Goal: Task Accomplishment & Management: Complete application form

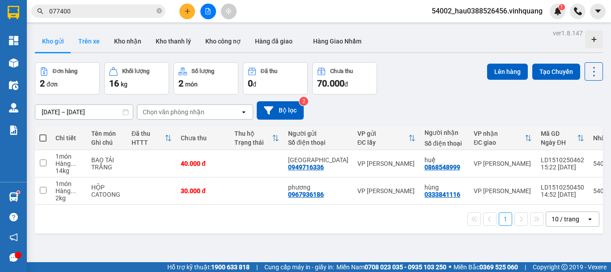
click at [90, 43] on button "Trên xe" at bounding box center [89, 40] width 36 height 21
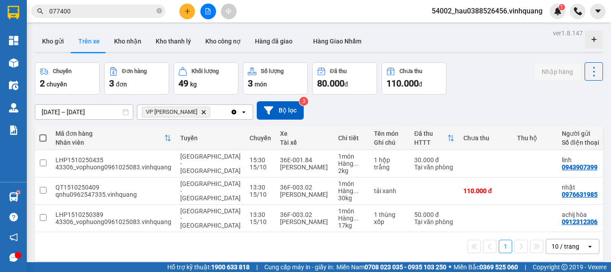
click at [201, 110] on icon "Delete" at bounding box center [203, 111] width 5 height 5
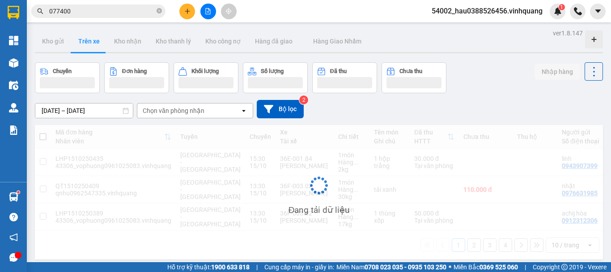
click at [186, 110] on div "Chọn văn phòng nhận" at bounding box center [174, 110] width 62 height 9
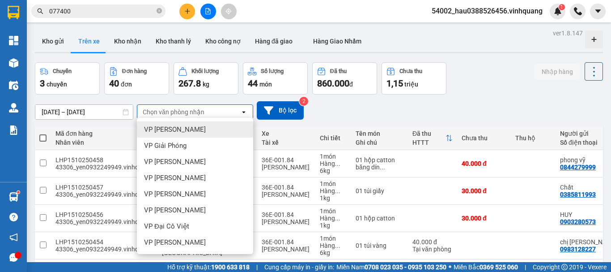
click at [186, 136] on div "VP [PERSON_NAME]" at bounding box center [195, 129] width 116 height 16
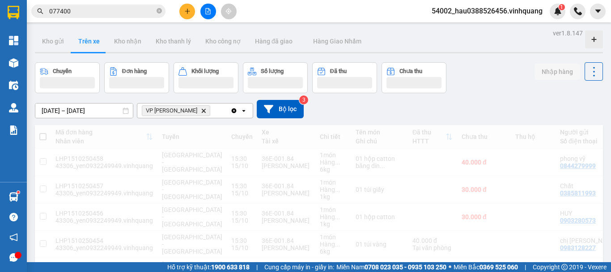
click at [206, 110] on icon "VP LÊ HỒNG PHONG, close by backspace" at bounding box center [204, 110] width 4 height 4
click at [206, 110] on div "Chọn văn phòng nhận" at bounding box center [188, 110] width 103 height 14
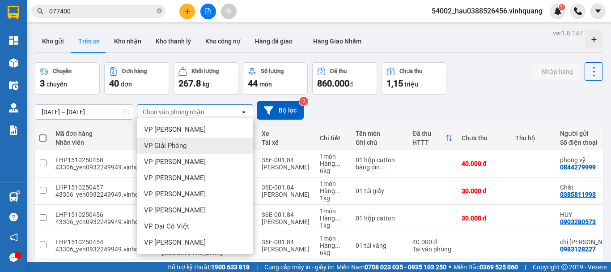
click at [189, 147] on div "VP Giải Phóng" at bounding box center [195, 145] width 116 height 16
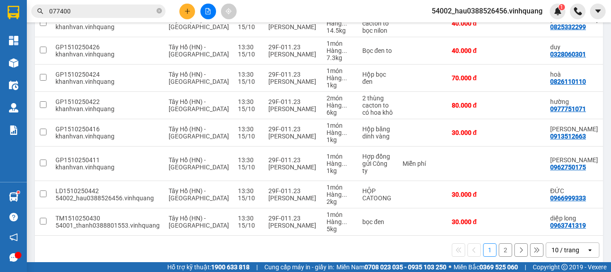
scroll to position [154, 0]
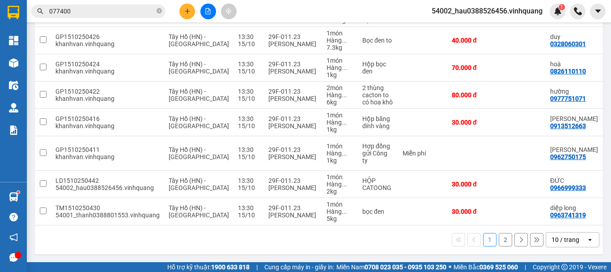
click at [501, 242] on button "2" at bounding box center [505, 239] width 13 height 13
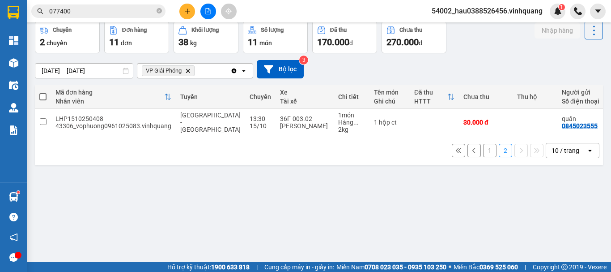
scroll to position [0, 0]
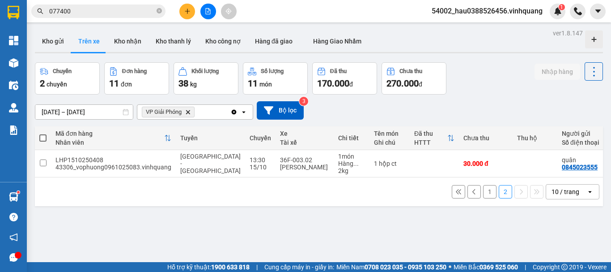
click at [485, 194] on button "1" at bounding box center [489, 191] width 13 height 13
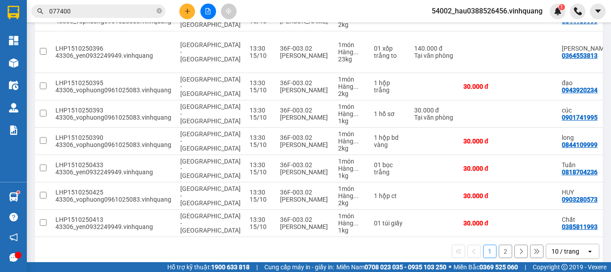
scroll to position [201, 0]
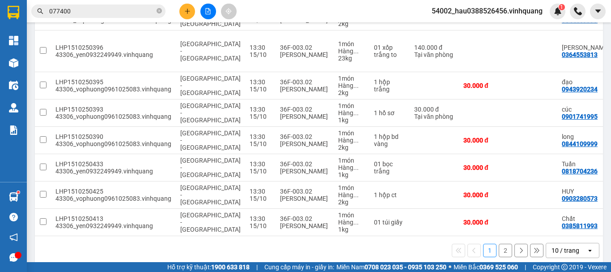
click at [500, 243] on button "2" at bounding box center [505, 249] width 13 height 13
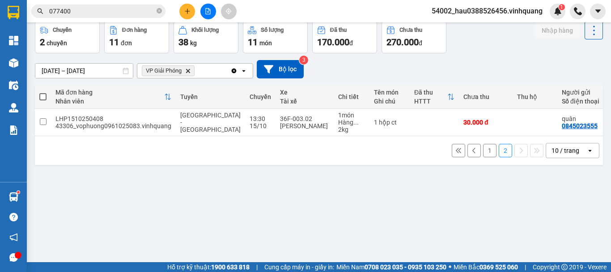
scroll to position [0, 0]
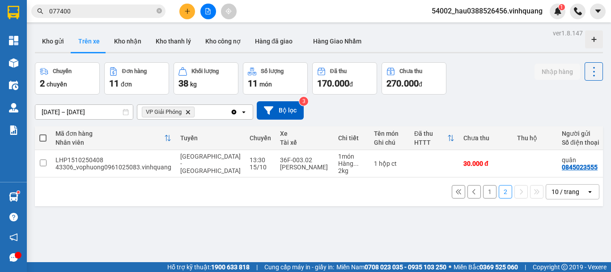
click at [187, 115] on span "VP Giải Phóng Delete" at bounding box center [168, 112] width 53 height 11
click at [189, 111] on icon "Delete" at bounding box center [187, 111] width 5 height 5
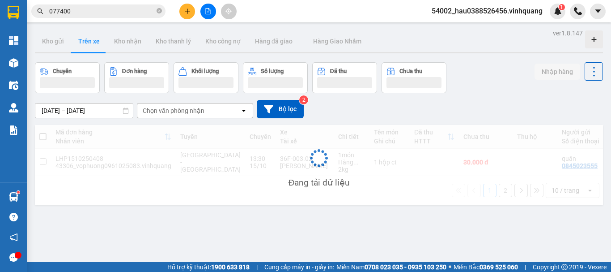
click at [189, 111] on div "Chọn văn phòng nhận" at bounding box center [174, 110] width 62 height 9
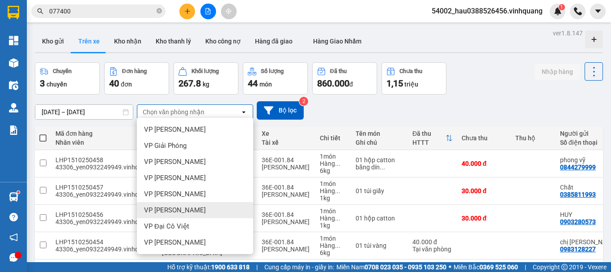
click at [196, 205] on div "VP [PERSON_NAME]" at bounding box center [195, 210] width 116 height 16
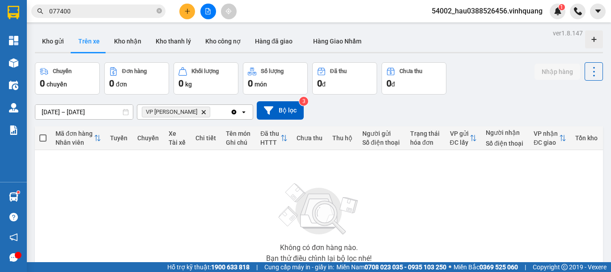
click at [200, 107] on span "VP [PERSON_NAME]" at bounding box center [176, 112] width 68 height 11
click at [202, 109] on icon "Delete" at bounding box center [203, 111] width 5 height 5
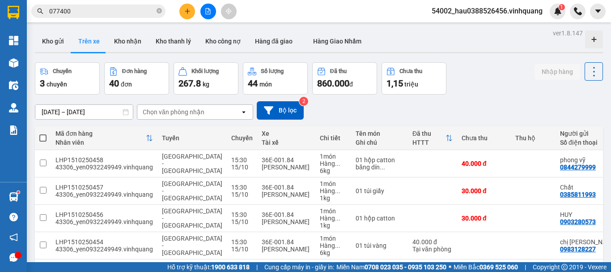
click at [201, 117] on div "Chọn văn phòng nhận" at bounding box center [188, 112] width 103 height 14
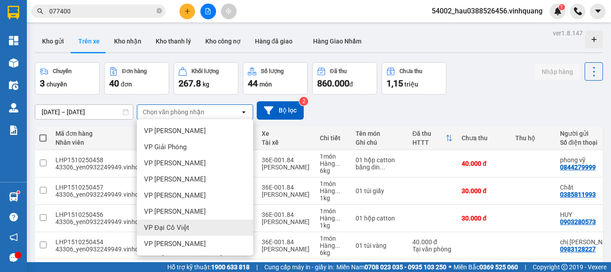
click at [190, 232] on div "VP Đại Cồ Việt" at bounding box center [195, 227] width 116 height 16
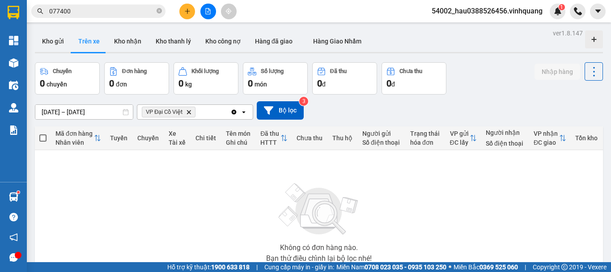
click at [192, 113] on icon "Delete" at bounding box center [188, 111] width 5 height 5
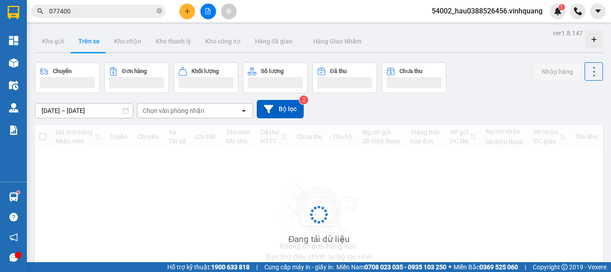
click at [192, 113] on div "Chọn văn phòng nhận" at bounding box center [174, 110] width 62 height 9
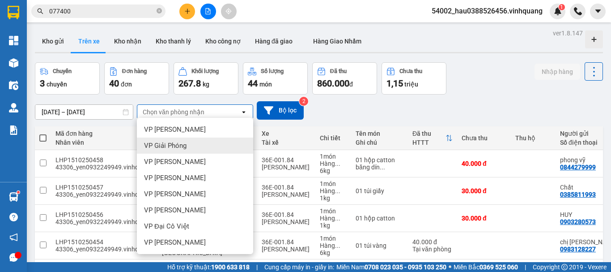
click at [184, 151] on div "VP Giải Phóng" at bounding box center [195, 145] width 116 height 16
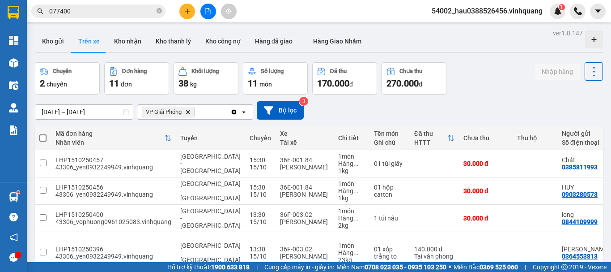
click at [182, 114] on span "VP Giải Phóng" at bounding box center [164, 111] width 36 height 7
click at [193, 111] on span "VP Giải Phóng Delete" at bounding box center [168, 112] width 53 height 11
click at [189, 111] on icon "Delete" at bounding box center [187, 111] width 5 height 5
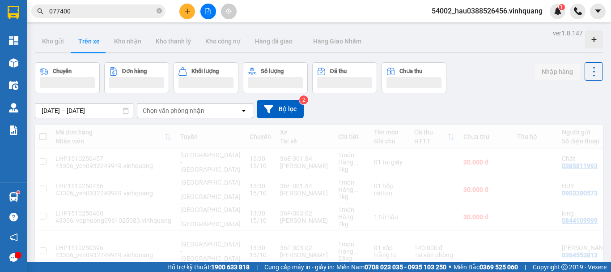
click at [185, 115] on div "Chọn văn phòng nhận" at bounding box center [188, 110] width 103 height 14
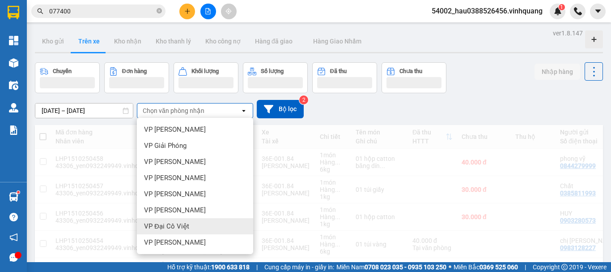
scroll to position [64, 0]
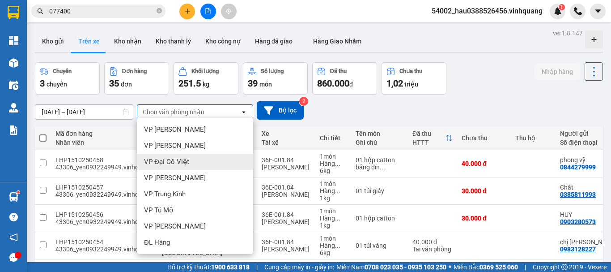
click at [178, 225] on span "VP [PERSON_NAME]" at bounding box center [175, 226] width 62 height 9
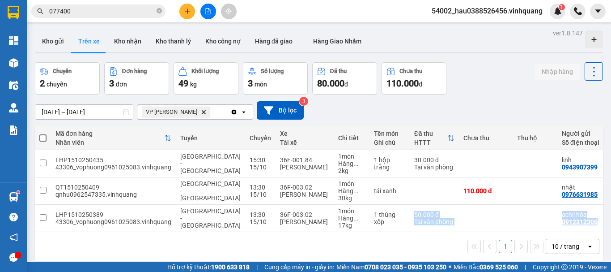
click at [489, 251] on div "Mã đơn hàng Nhân viên Tuyến Chuyến Xe Tài xế Chi tiết Tên món Ghi chú Đã thu HT…" at bounding box center [319, 193] width 568 height 134
click at [513, 215] on td at bounding box center [535, 218] width 45 height 27
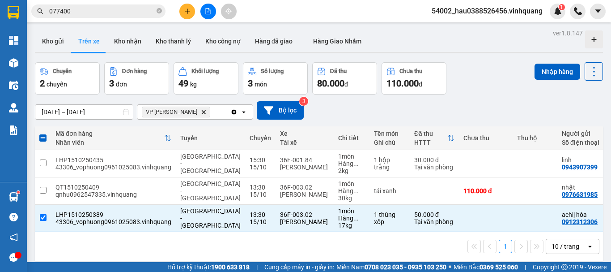
click at [392, 247] on div "1 10 / trang open" at bounding box center [318, 246] width 561 height 15
click at [414, 217] on div "50.000 đ" at bounding box center [434, 214] width 40 height 7
checkbox input "false"
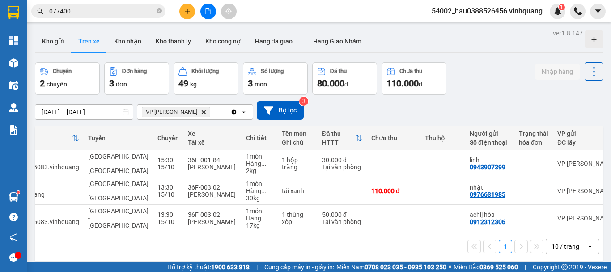
scroll to position [0, 0]
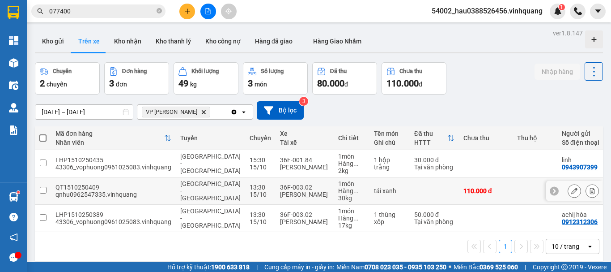
drag, startPoint x: 46, startPoint y: 188, endPoint x: 53, endPoint y: 214, distance: 26.8
click at [46, 191] on input "checkbox" at bounding box center [43, 190] width 7 height 7
checkbox input "true"
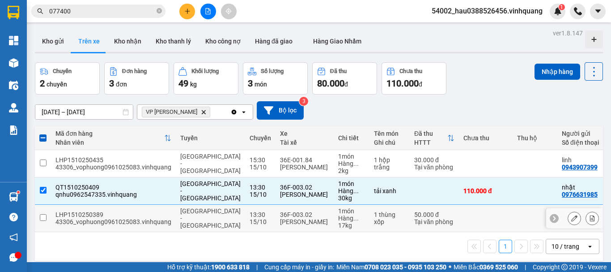
click at [48, 216] on td at bounding box center [43, 218] width 16 height 27
checkbox input "true"
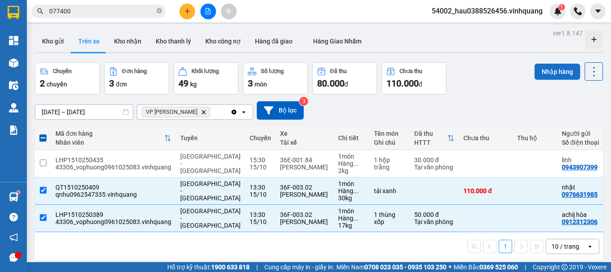
click at [563, 68] on button "Nhập hàng" at bounding box center [558, 72] width 46 height 16
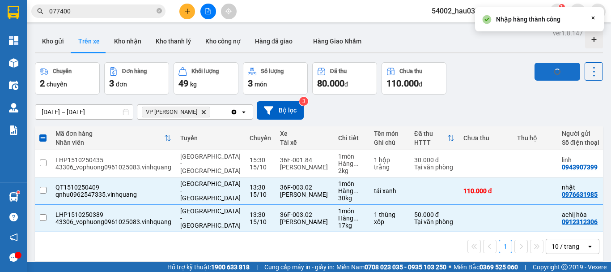
checkbox input "false"
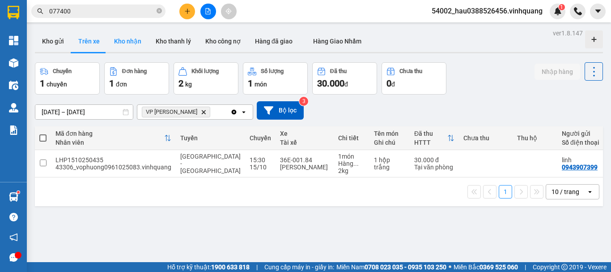
click at [124, 40] on button "Kho nhận" at bounding box center [128, 40] width 42 height 21
type input "[DATE] – [DATE]"
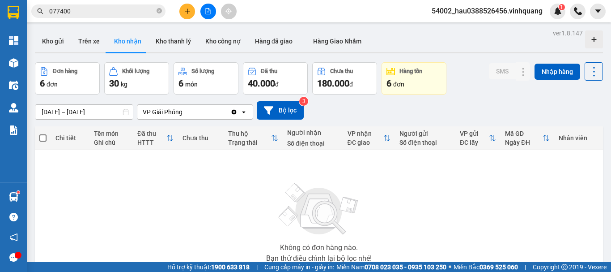
click at [234, 112] on icon "Clear value" at bounding box center [234, 111] width 5 height 5
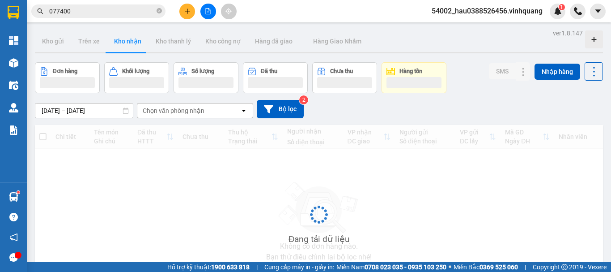
click at [197, 110] on div "Chọn văn phòng nhận" at bounding box center [174, 110] width 62 height 9
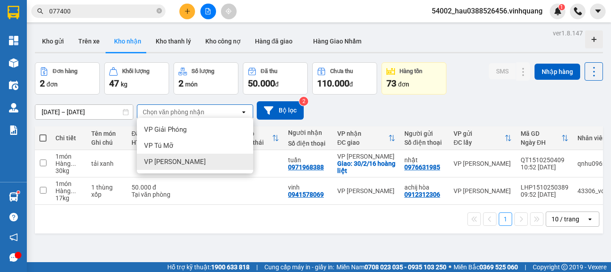
click at [181, 157] on div "VP [PERSON_NAME]" at bounding box center [195, 162] width 116 height 16
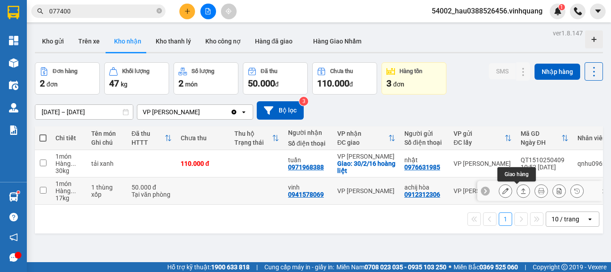
click at [521, 192] on icon at bounding box center [524, 191] width 6 height 6
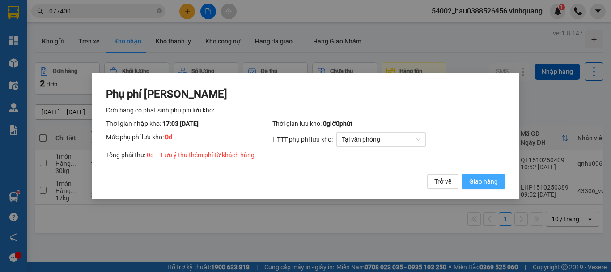
click at [474, 178] on span "Giao hàng" at bounding box center [484, 181] width 29 height 10
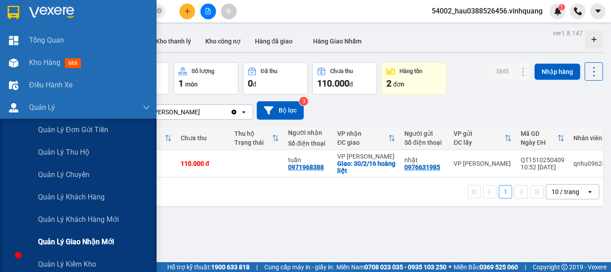
click at [107, 245] on span "Quản lý giao nhận mới" at bounding box center [76, 241] width 76 height 11
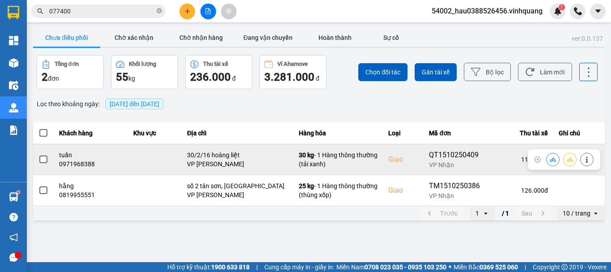
click at [41, 159] on span at bounding box center [43, 159] width 8 height 8
click at [38, 154] on input "checkbox" at bounding box center [38, 154] width 0 height 0
click at [552, 160] on icon at bounding box center [553, 159] width 6 height 5
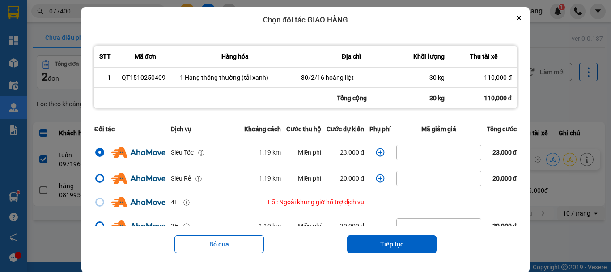
click at [379, 153] on icon "dialog" at bounding box center [380, 152] width 9 height 9
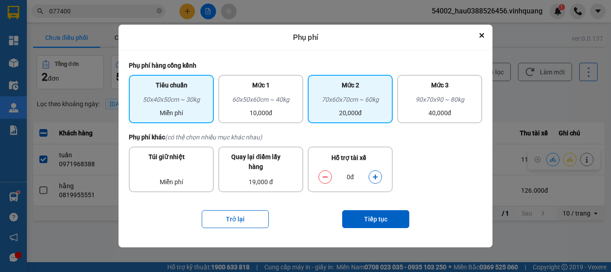
click at [367, 102] on div "70x60x70cm ~ 60kg" at bounding box center [350, 100] width 74 height 13
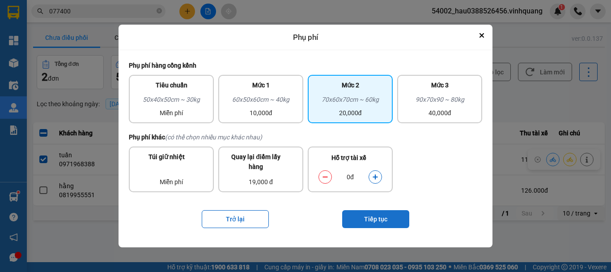
click at [383, 217] on button "Tiếp tục" at bounding box center [375, 219] width 67 height 18
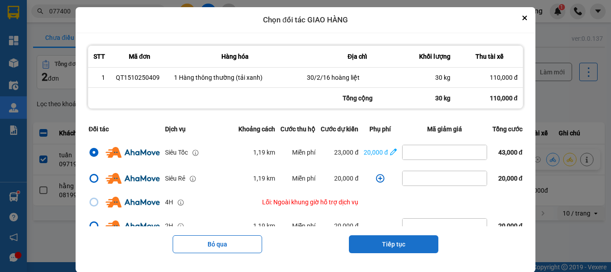
click at [416, 247] on button "Tiếp tục" at bounding box center [394, 244] width 90 height 18
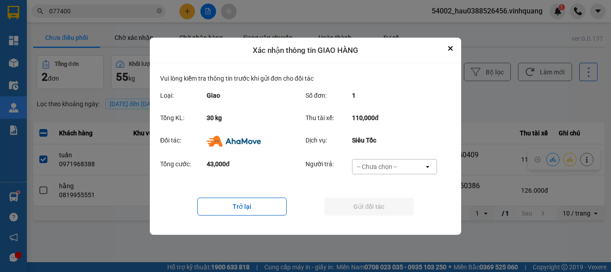
click at [397, 165] on div "-- Chưa chọn --" at bounding box center [377, 166] width 40 height 9
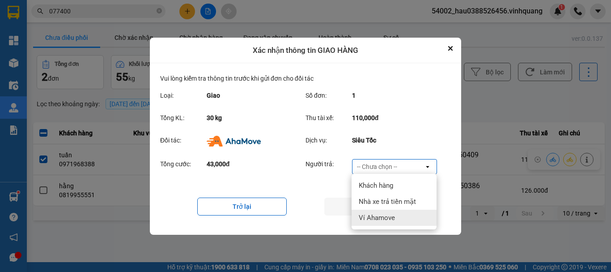
click at [379, 223] on div "Ví Ahamove" at bounding box center [394, 217] width 85 height 16
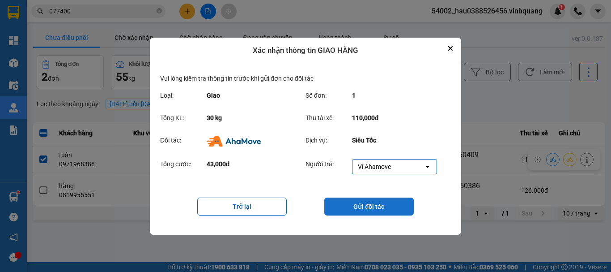
click at [381, 211] on button "Gửi đối tác" at bounding box center [370, 206] width 90 height 18
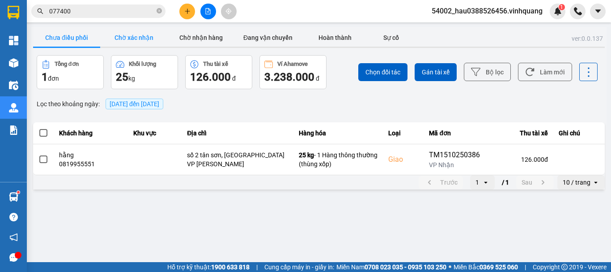
click at [152, 31] on button "Chờ xác nhận" at bounding box center [133, 38] width 67 height 18
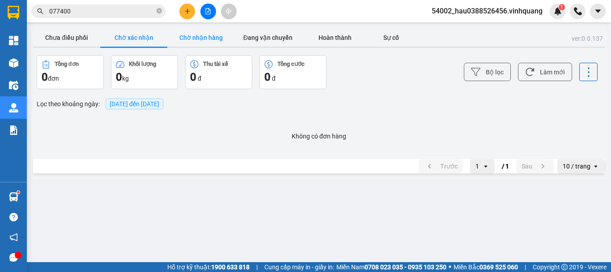
click at [194, 40] on button "Chờ nhận hàng" at bounding box center [200, 38] width 67 height 18
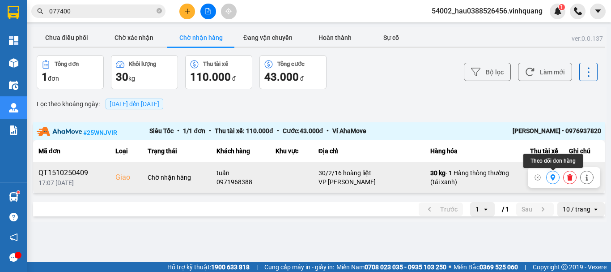
click at [552, 178] on icon at bounding box center [553, 177] width 5 height 6
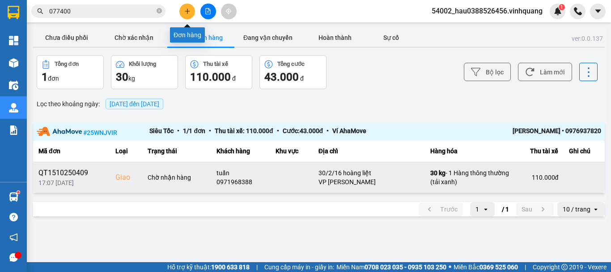
click at [188, 11] on icon "plus" at bounding box center [187, 11] width 5 height 0
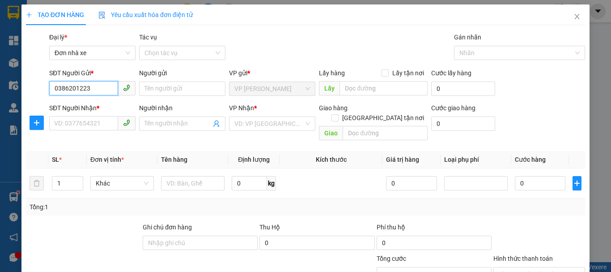
type input "0386201223"
click at [171, 91] on input "Người gửi" at bounding box center [182, 88] width 86 height 14
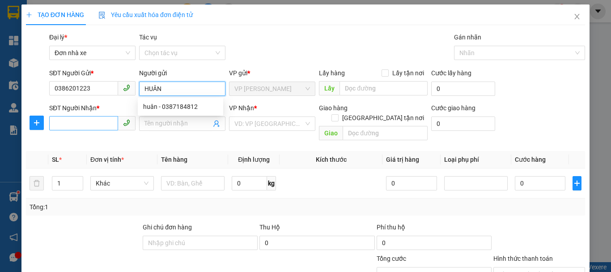
type input "HUÂN"
click at [100, 128] on input "SĐT Người Nhận *" at bounding box center [83, 123] width 69 height 14
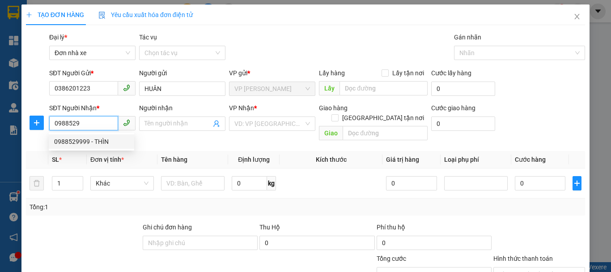
click at [101, 145] on div "0988529999 - THÌN" at bounding box center [91, 142] width 75 height 10
type input "0988529999"
type input "THÌN"
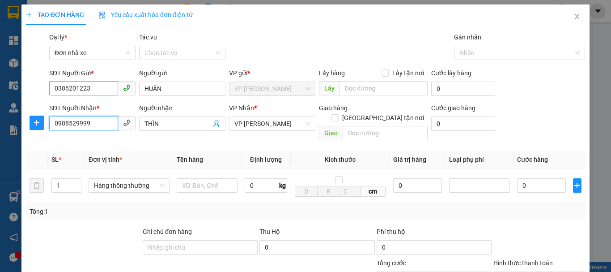
type input "0988529999"
click at [91, 90] on input "0386201223" at bounding box center [83, 88] width 69 height 14
type input "0386201222"
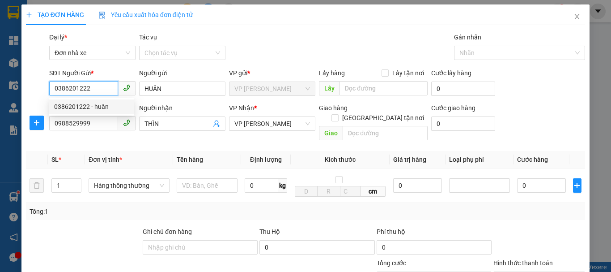
click at [94, 102] on div "0386201222 - huân" at bounding box center [91, 107] width 75 height 10
type input "huân"
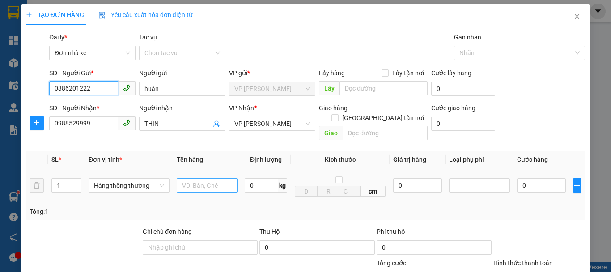
type input "0386201222"
click at [204, 178] on input "text" at bounding box center [207, 185] width 61 height 14
type input "G"
type input "HHOOPJ CATOONG"
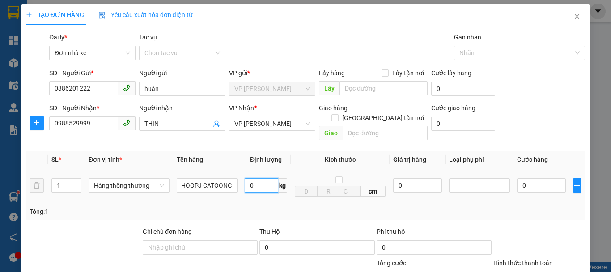
scroll to position [0, 0]
click at [256, 178] on input "0" at bounding box center [262, 185] width 34 height 14
type input "2"
click at [300, 210] on div "Tổng: 1" at bounding box center [305, 211] width 559 height 17
type input "30.000"
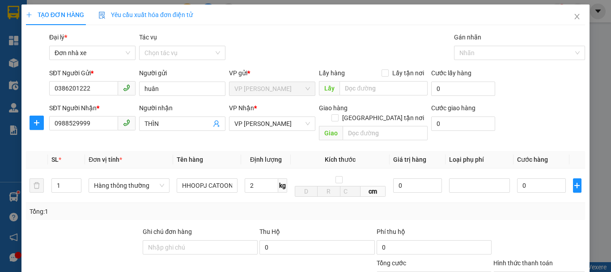
type input "30.000"
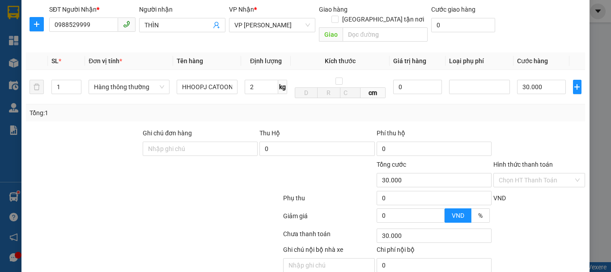
scroll to position [128, 0]
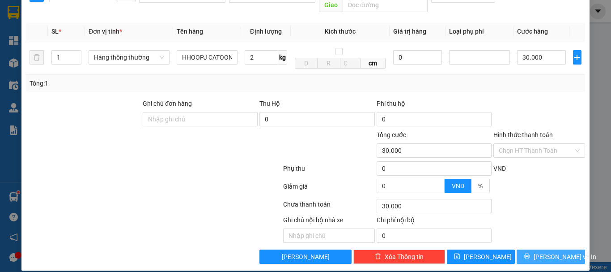
click at [555, 252] on span "[PERSON_NAME] và In" at bounding box center [565, 257] width 63 height 10
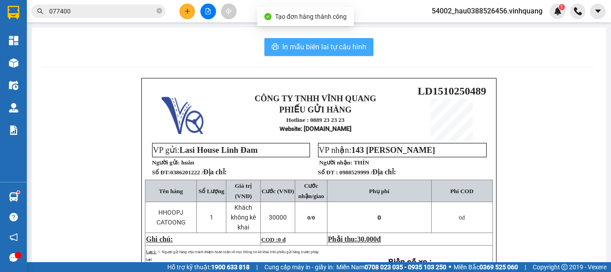
click at [319, 52] on span "In mẫu biên lai tự cấu hình" at bounding box center [324, 46] width 84 height 11
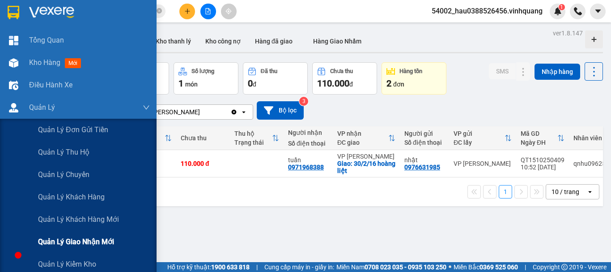
click at [107, 243] on span "Quản lý giao nhận mới" at bounding box center [76, 241] width 76 height 11
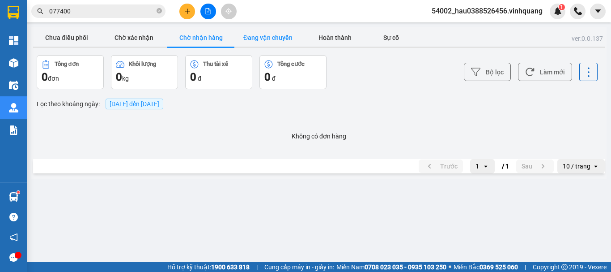
click at [269, 35] on button "Đang vận chuyển" at bounding box center [268, 38] width 67 height 18
